Goal: Transaction & Acquisition: Book appointment/travel/reservation

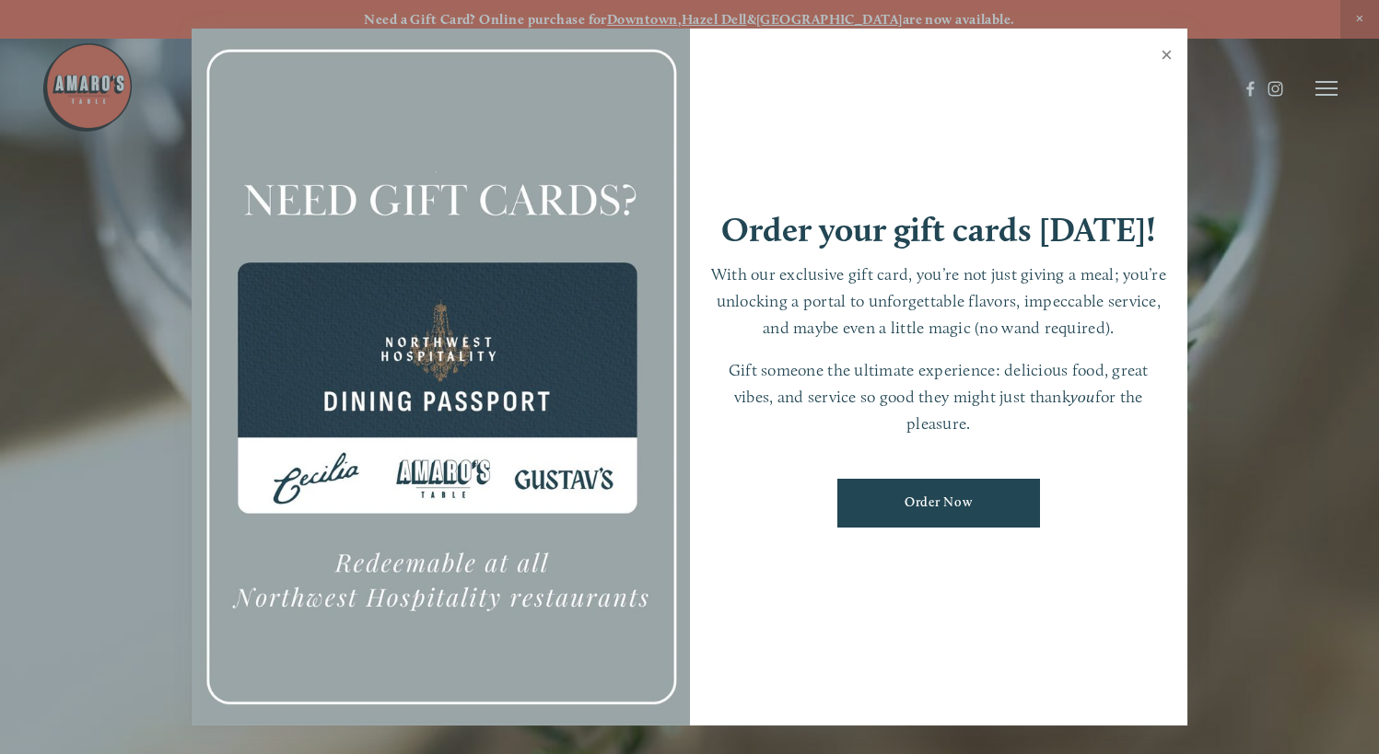
click at [1171, 59] on link "Close" at bounding box center [1167, 57] width 36 height 52
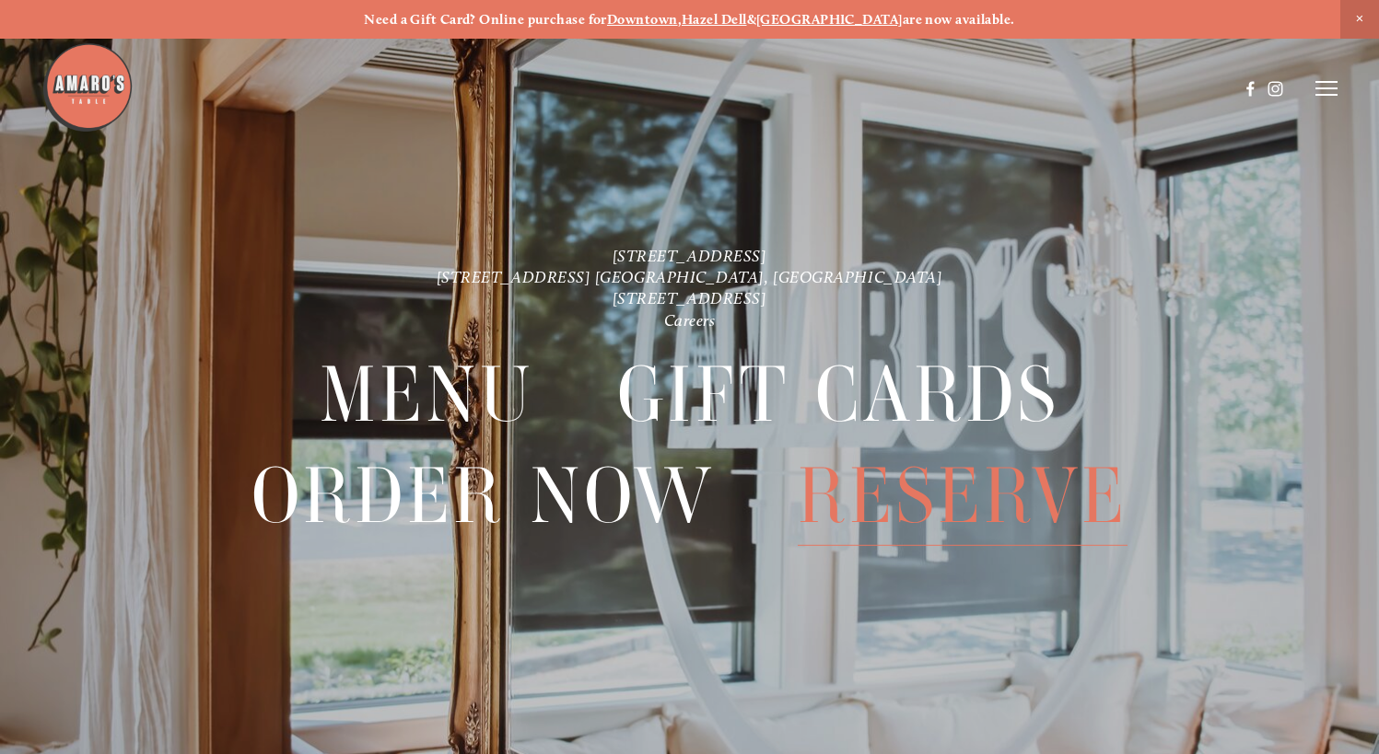
click at [932, 486] on span "Reserve" at bounding box center [963, 495] width 330 height 99
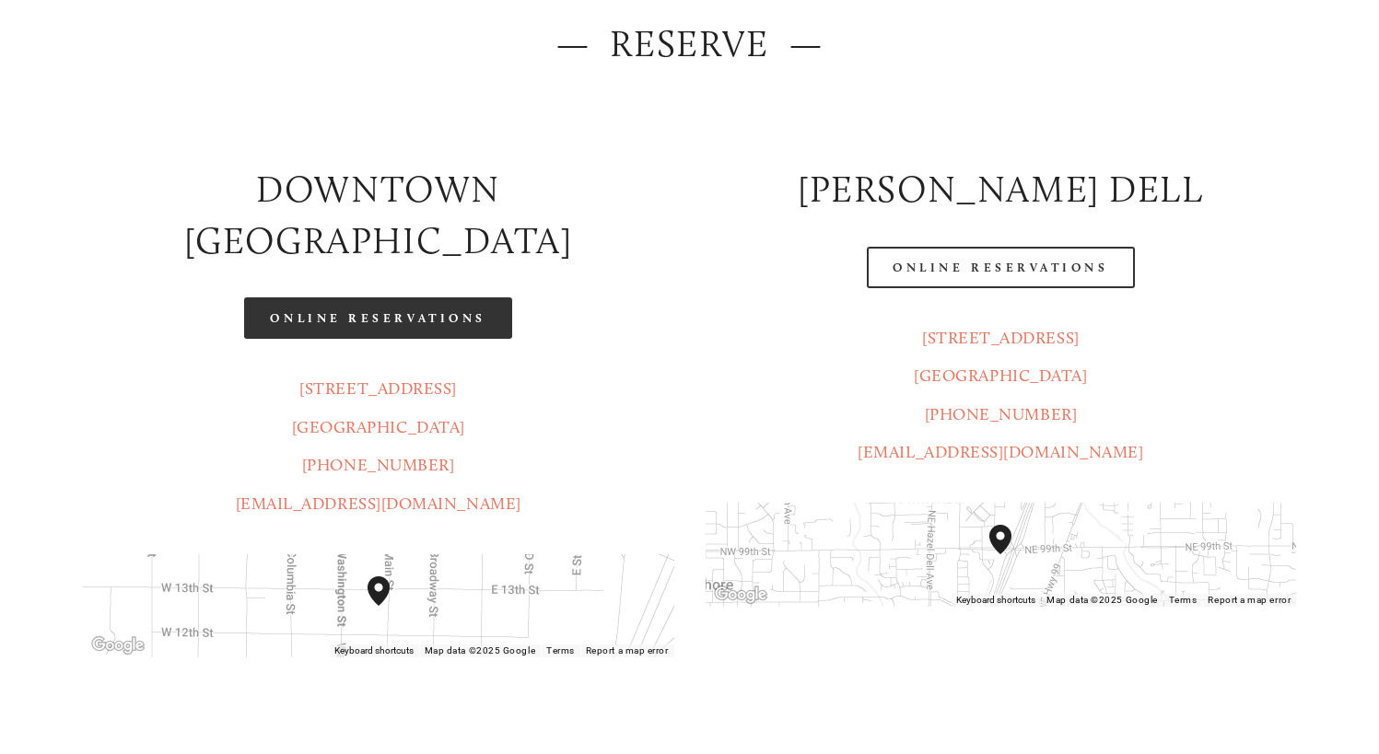
scroll to position [276, 0]
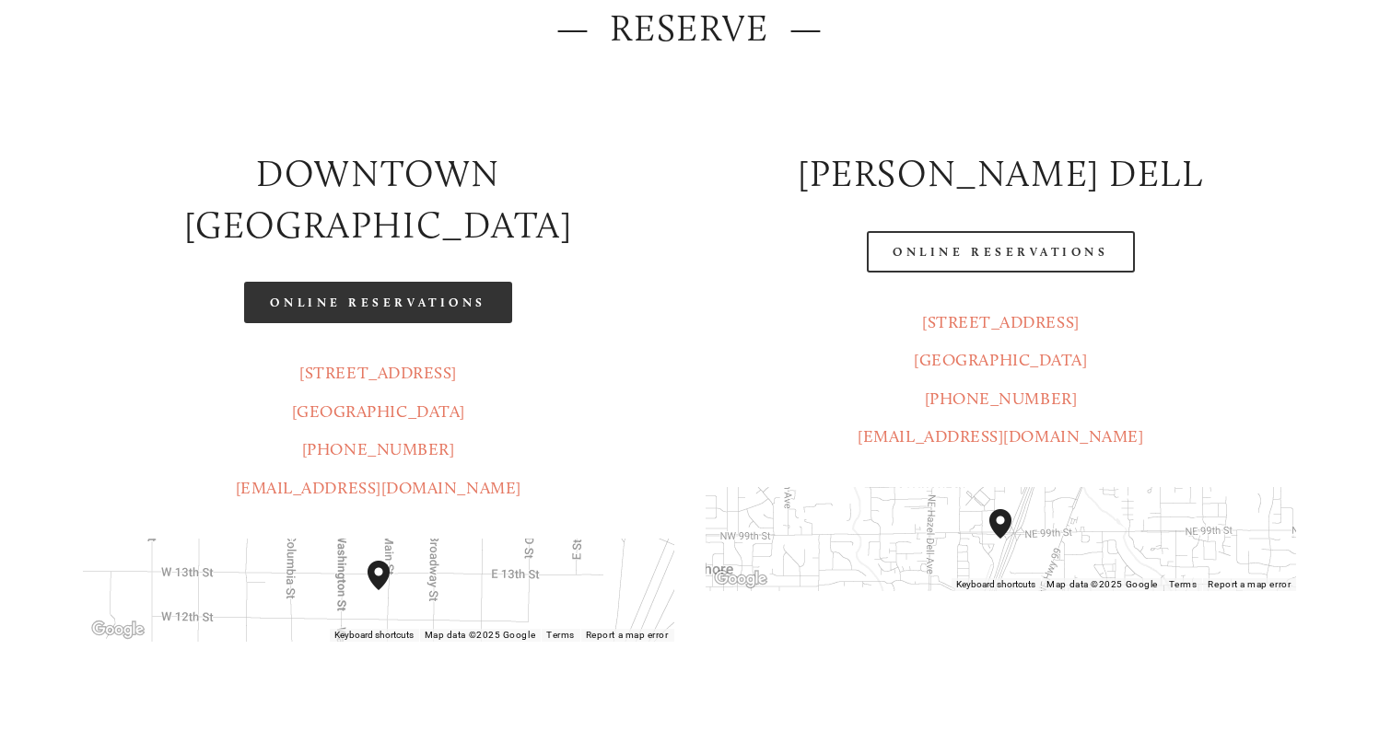
click at [429, 282] on link "Online Reservations" at bounding box center [377, 302] width 267 height 41
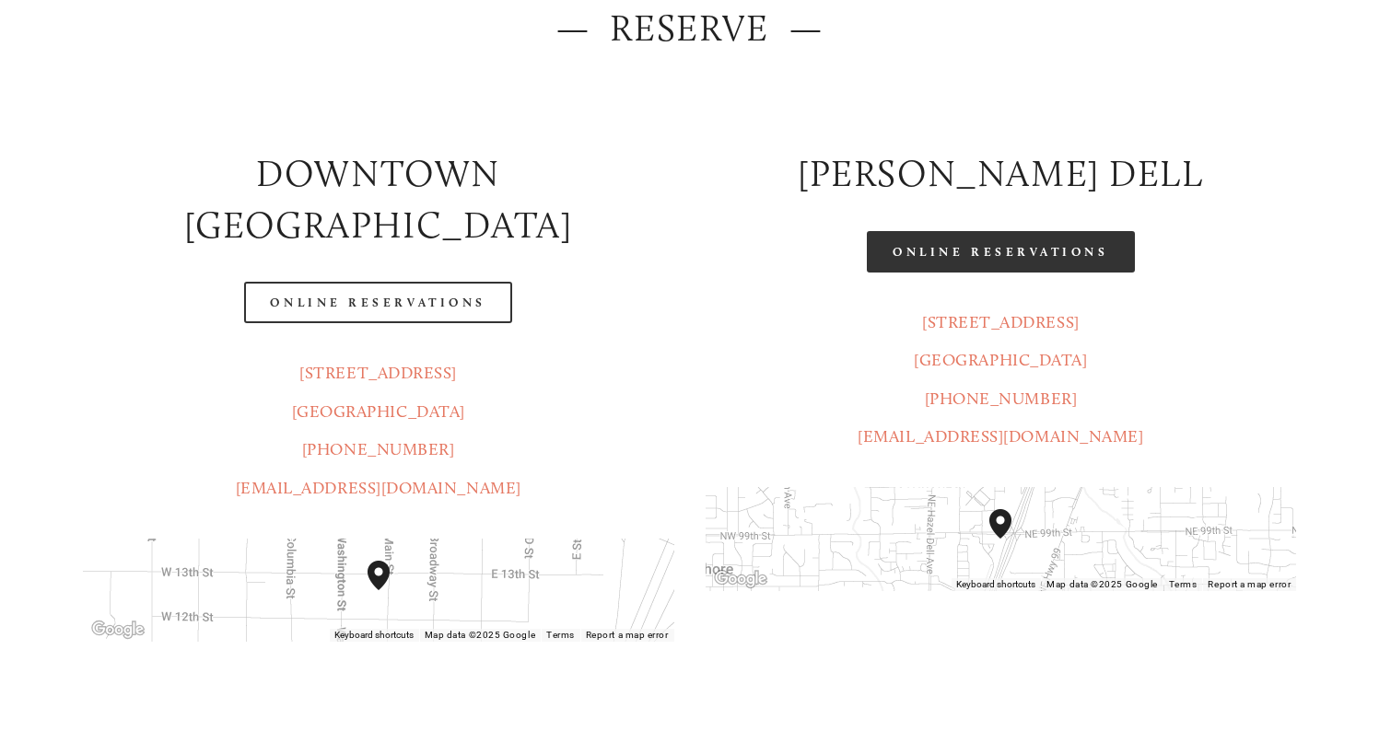
click at [1016, 251] on link "Online Reservations" at bounding box center [1000, 251] width 267 height 41
